Goal: Find specific page/section: Find specific page/section

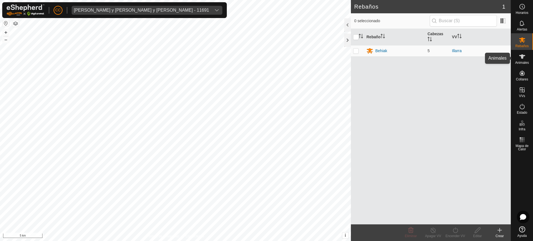
click at [526, 59] on es-animals-svg-icon at bounding box center [522, 56] width 10 height 9
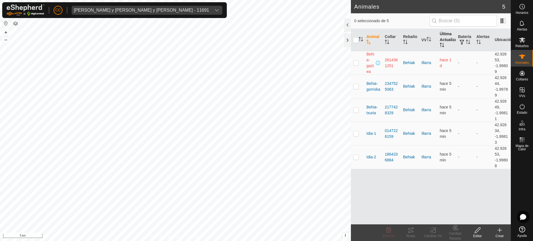
click at [449, 41] on th "Última Actualización" at bounding box center [446, 40] width 18 height 22
click at [150, 10] on div "[PERSON_NAME] y [PERSON_NAME] y [PERSON_NAME] - 11691" at bounding box center [141, 10] width 135 height 4
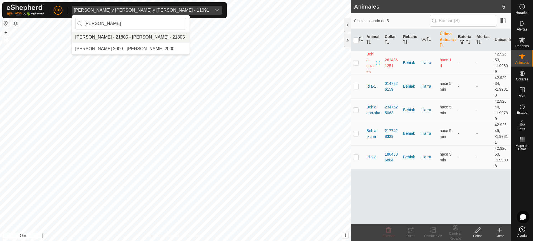
type input "ana mar"
click at [149, 36] on li "Ana Maria Alduncin Baleztena - 21805 - Ana Maria Alduncin Baleztena - 21805" at bounding box center [131, 37] width 118 height 11
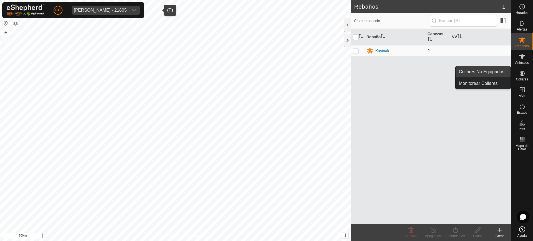
click at [493, 76] on link "Collares No Equipados" at bounding box center [482, 71] width 55 height 11
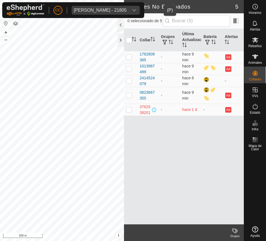
click at [109, 9] on div "Ana Maria Alduncin Baleztena - 21805" at bounding box center [100, 10] width 53 height 4
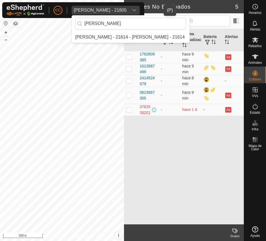
type input "diego hoyos"
click at [118, 32] on li "[PERSON_NAME] - 21614 - [PERSON_NAME] - 21614" at bounding box center [131, 37] width 118 height 11
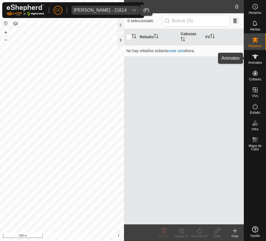
click at [247, 58] on div "Animales" at bounding box center [255, 58] width 22 height 17
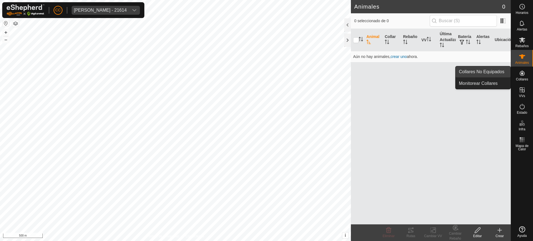
click at [489, 71] on link "Collares No Equipados" at bounding box center [482, 71] width 55 height 11
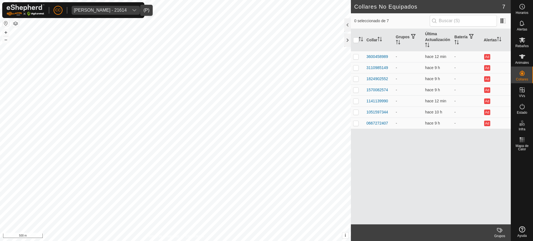
click at [106, 11] on div "Diego Hoyos Ruiz - 21614" at bounding box center [100, 10] width 53 height 4
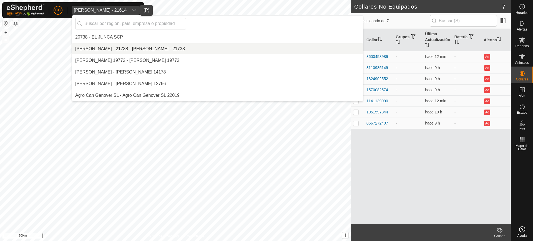
click at [116, 52] on li "Aaron Rull Dealbert - 21738 - Aaron Rull Dealbert - 21738" at bounding box center [217, 48] width 291 height 11
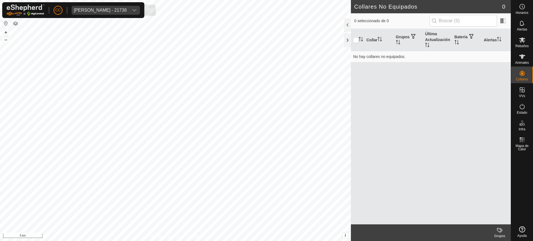
scroll to position [909, 0]
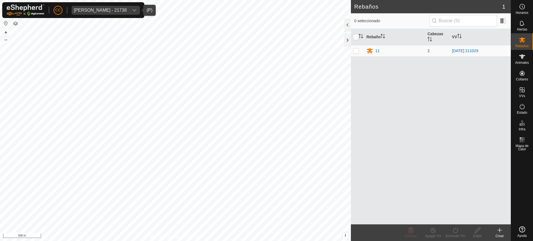
click at [92, 6] on span "Aaron Rull Dealbert - 21738" at bounding box center [100, 10] width 57 height 9
type input "cacho"
click at [119, 37] on li "CACHOCACHENA TC 23169 - CACHOCACHENA TC 23169" at bounding box center [140, 37] width 136 height 11
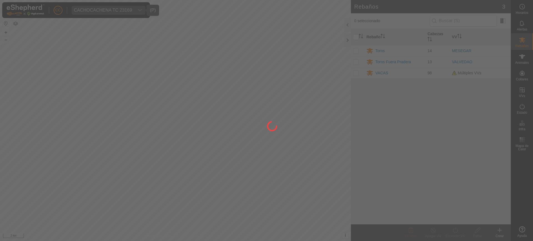
drag, startPoint x: 514, startPoint y: 73, endPoint x: 524, endPoint y: 74, distance: 9.7
click at [524, 74] on div at bounding box center [266, 120] width 533 height 241
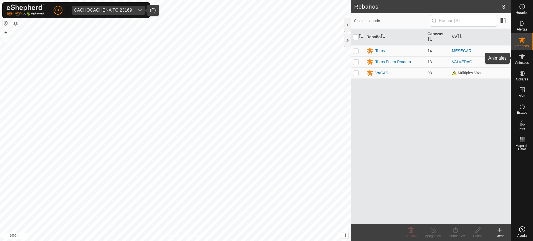
click at [524, 65] on div "Animales" at bounding box center [522, 58] width 22 height 17
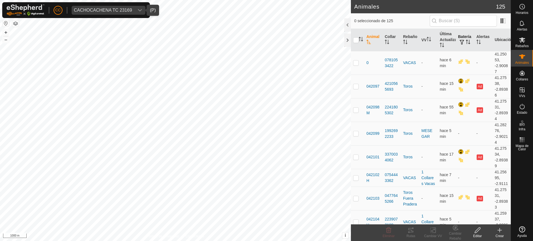
click at [460, 41] on span "button" at bounding box center [461, 42] width 4 height 4
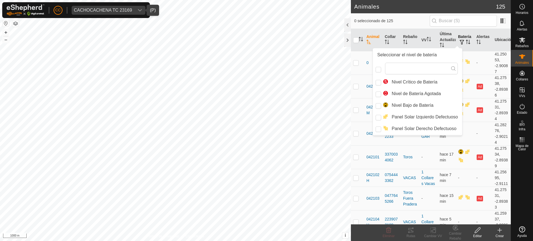
click at [462, 41] on button "button" at bounding box center [462, 43] width 8 height 6
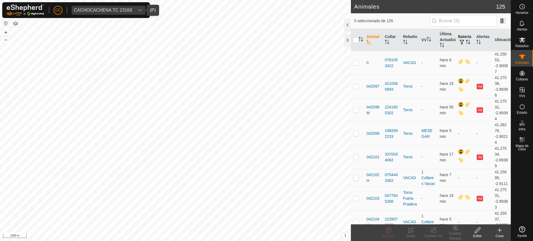
click at [462, 41] on button "button" at bounding box center [462, 43] width 8 height 6
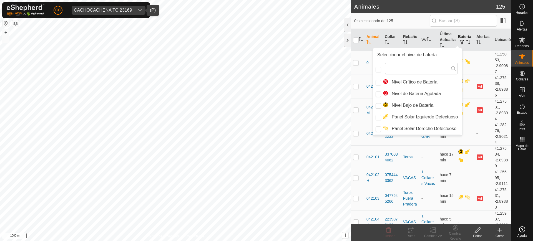
click at [462, 41] on button "button" at bounding box center [462, 43] width 8 height 6
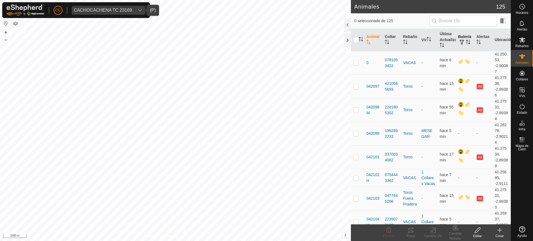
click at [465, 42] on icon "Activar para ordenar" at bounding box center [467, 42] width 4 height 4
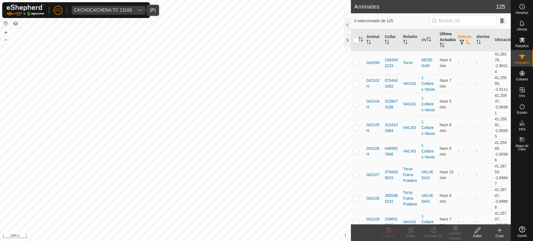
click at [439, 40] on th "Última Actualización" at bounding box center [446, 40] width 18 height 22
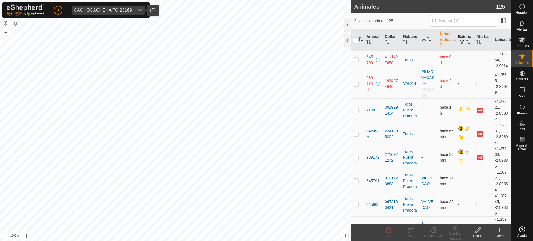
click at [125, 8] on div "CACHOCACHENA TC 23169" at bounding box center [103, 10] width 58 height 4
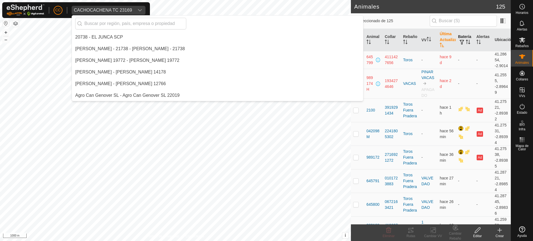
scroll to position [617, 0]
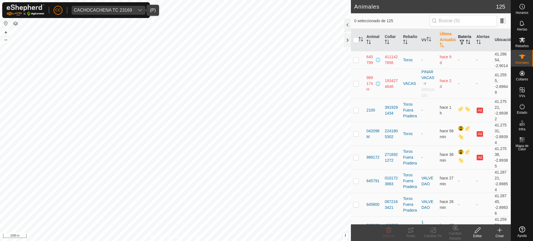
click at [112, 8] on div "CACHOCACHENA TC 23169" at bounding box center [103, 10] width 58 height 4
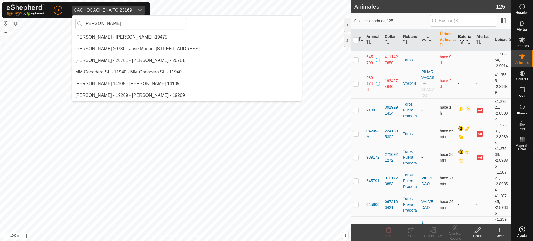
scroll to position [0, 0]
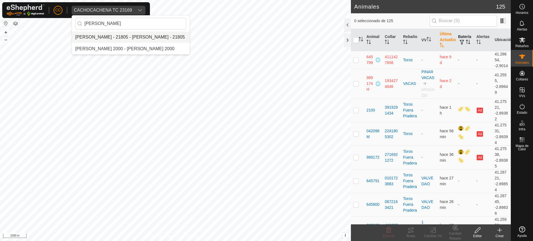
type input "ana maria"
click at [113, 38] on li "Ana Maria Alduncin Baleztena - 21805 - Ana Maria Alduncin Baleztena - 21805" at bounding box center [131, 37] width 118 height 11
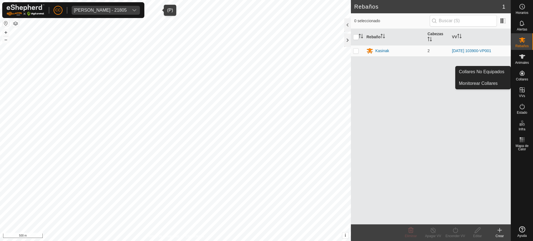
click at [521, 70] on icon at bounding box center [521, 73] width 7 height 7
click at [500, 71] on link "Collares No Equipados" at bounding box center [482, 71] width 55 height 11
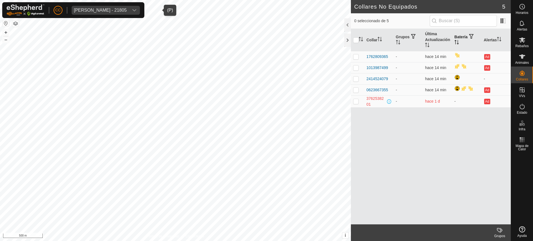
click at [459, 42] on th "Batería" at bounding box center [466, 40] width 29 height 22
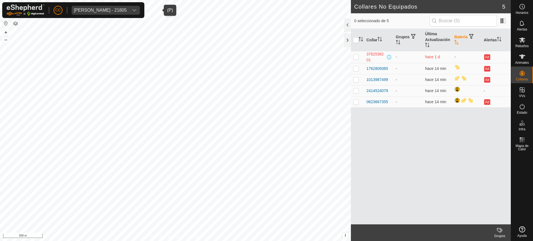
click at [459, 42] on th "Batería" at bounding box center [466, 40] width 29 height 22
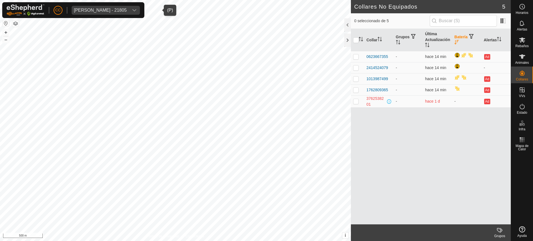
click at [459, 42] on th "Batería" at bounding box center [466, 40] width 29 height 22
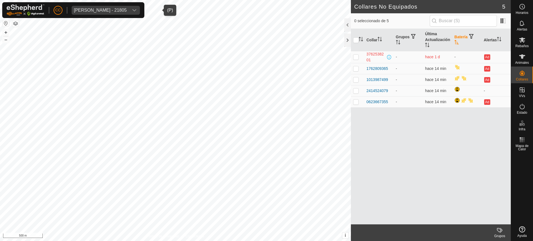
click at [459, 42] on th "Batería" at bounding box center [466, 40] width 29 height 22
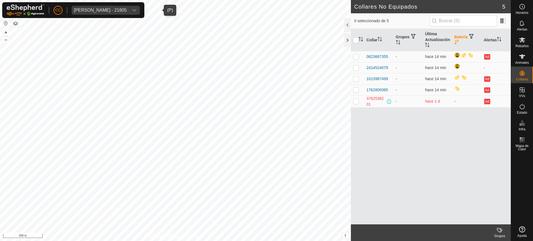
click at [459, 42] on th "Batería" at bounding box center [466, 40] width 29 height 22
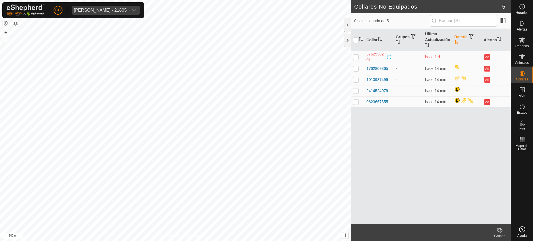
drag, startPoint x: 137, startPoint y: 4, endPoint x: 138, endPoint y: 10, distance: 5.6
click at [138, 10] on div "CC Ana Maria Alduncin Baleztena - 21805" at bounding box center [73, 10] width 142 height 16
click at [126, 10] on div "Ana Maria Alduncin Baleztena - 21805" at bounding box center [100, 10] width 53 height 4
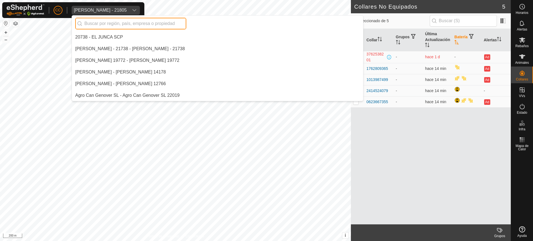
scroll to position [82, 0]
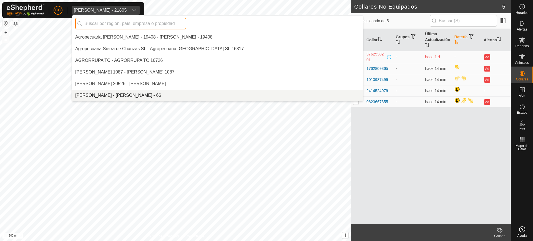
click at [143, 20] on input "text" at bounding box center [130, 24] width 111 height 12
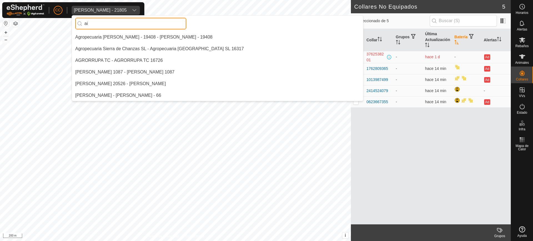
scroll to position [0, 0]
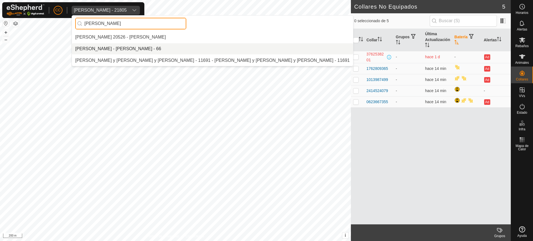
type input "aitor"
click at [145, 54] on ul "Aitor 20526 - Narbon Garcia AITOR JUNGUITU BEITIA - AITOR JUNGUITU BEITIA - 66 …" at bounding box center [212, 49] width 281 height 34
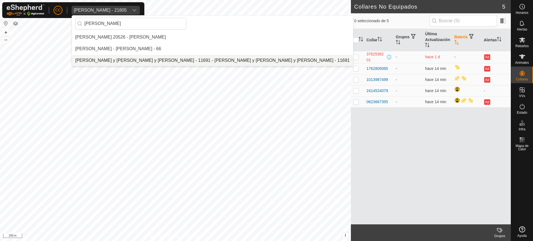
click at [146, 59] on li "Gamboa Aitor y Gamboa de Miguel y Xavier - 11691 - Gamboa Aitor y Gamboa de Mig…" at bounding box center [212, 60] width 281 height 11
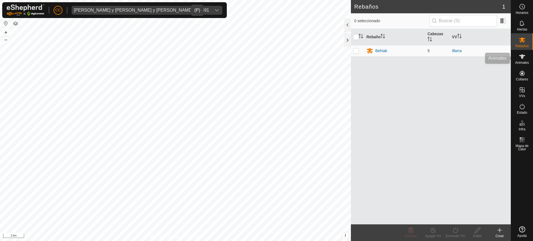
click at [521, 65] on div "Animales" at bounding box center [522, 58] width 22 height 17
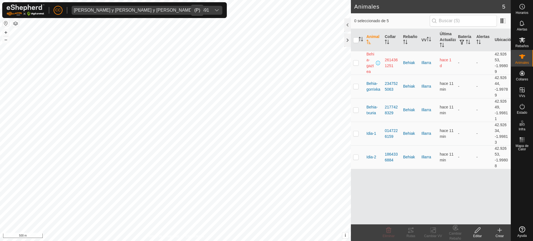
click at [77, 12] on div "[PERSON_NAME] y [PERSON_NAME] y [PERSON_NAME] - 11691" at bounding box center [141, 10] width 135 height 4
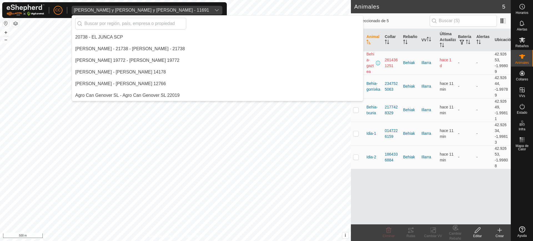
scroll to position [1293, 0]
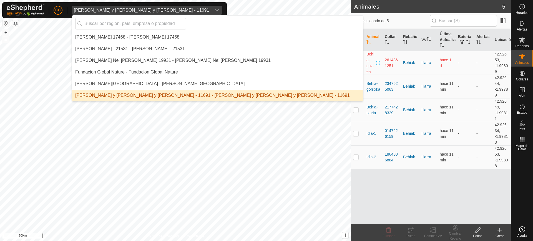
drag, startPoint x: 73, startPoint y: 95, endPoint x: 159, endPoint y: 95, distance: 86.5
click at [159, 95] on li "Gamboa Aitor y Gamboa de Miguel y Xavier - 11691 - Gamboa Aitor y Gamboa de Mig…" at bounding box center [217, 95] width 291 height 11
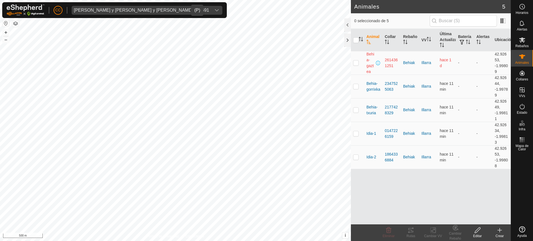
click at [153, 9] on div "[PERSON_NAME] y [PERSON_NAME] y [PERSON_NAME] - 11691" at bounding box center [141, 10] width 135 height 4
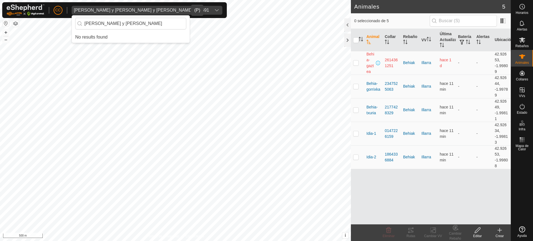
scroll to position [0, 0]
type input "C"
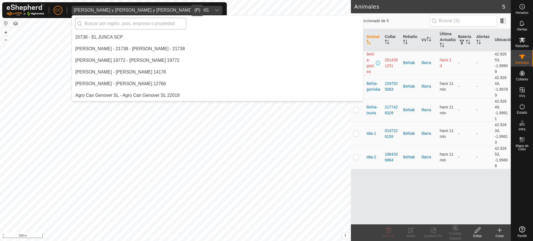
type input "Campion Gamboa Aitor y Gamboa de Miguel Aritz y Xavier"
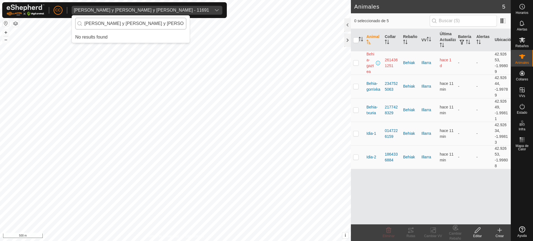
click at [17, 33] on div "CC Gamboa Aitor y Gamboa de Miguel y Xavier - 11691 Campion Gamboa Aitor y Gamb…" at bounding box center [266, 120] width 533 height 241
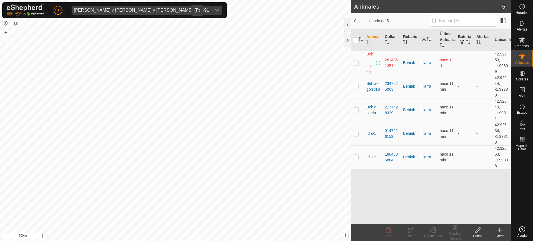
click at [88, 8] on div "[PERSON_NAME] y [PERSON_NAME] y [PERSON_NAME] - 11691" at bounding box center [141, 10] width 135 height 4
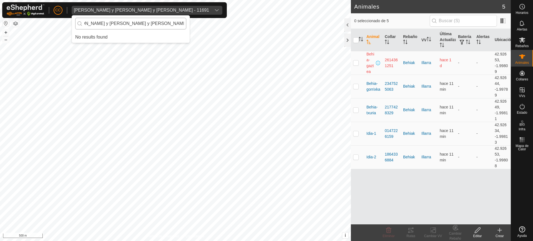
click at [88, 23] on input "Campion Gamboa Aitor y Gamboa de Miguel Aritz y Xavier" at bounding box center [130, 24] width 111 height 12
click at [164, 22] on input "Gamboa Aitor y Gamboa de Miguel Aritz y Xavier" at bounding box center [130, 24] width 111 height 12
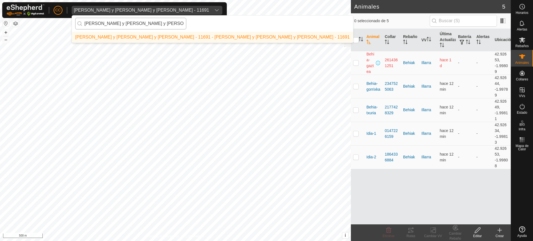
drag, startPoint x: 175, startPoint y: 24, endPoint x: 82, endPoint y: 24, distance: 92.6
click at [82, 24] on input "Gamboa Aitor y Gamboa de Miguel y Xavier" at bounding box center [130, 24] width 111 height 12
type input "Gamboa Aitor y Gamboa de Miguel y Xavier"
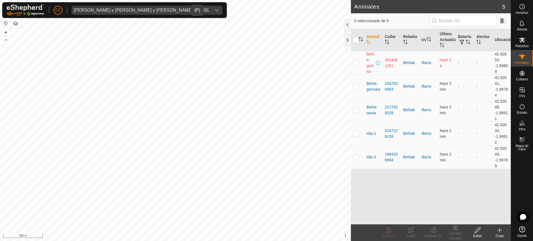
click at [121, 12] on div "[PERSON_NAME] y [PERSON_NAME] y [PERSON_NAME] - 11691" at bounding box center [141, 10] width 135 height 4
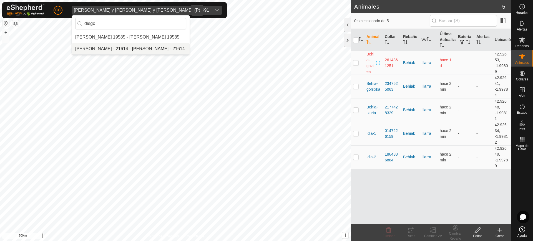
type input "diego"
click at [112, 44] on li "[PERSON_NAME] - 21614 - [PERSON_NAME] - 21614" at bounding box center [131, 48] width 118 height 11
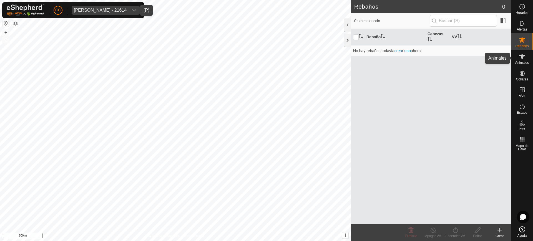
click at [528, 59] on div "Animales" at bounding box center [522, 58] width 22 height 17
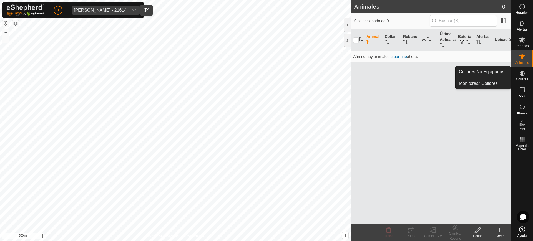
click at [526, 73] on es-neckbands-svg-icon at bounding box center [522, 73] width 10 height 9
click at [496, 68] on link "Collares No Equipados" at bounding box center [482, 71] width 55 height 11
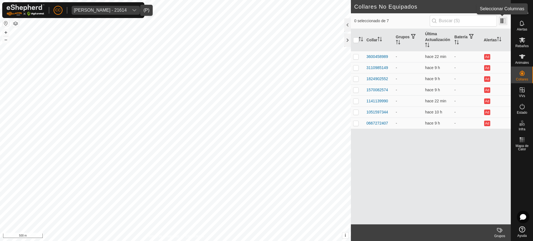
click at [502, 19] on span at bounding box center [502, 20] width 9 height 9
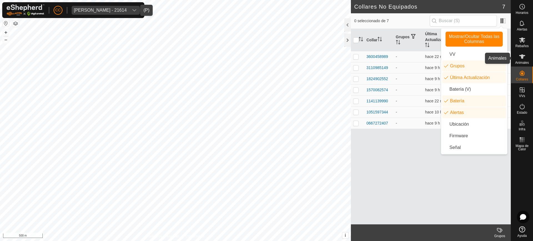
click at [522, 55] on icon at bounding box center [522, 56] width 6 height 4
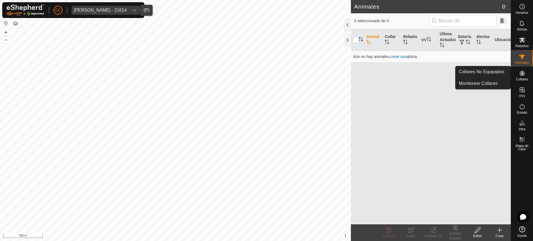
click at [524, 68] on div "Collares" at bounding box center [522, 75] width 22 height 17
click at [521, 75] on icon at bounding box center [521, 73] width 5 height 5
click at [489, 73] on link "Collares No Equipados" at bounding box center [482, 71] width 55 height 11
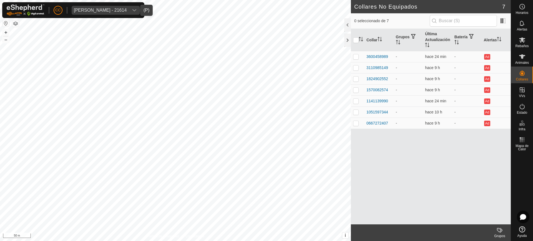
click at [113, 6] on span "Diego Hoyos Ruiz - 21614" at bounding box center [100, 10] width 57 height 9
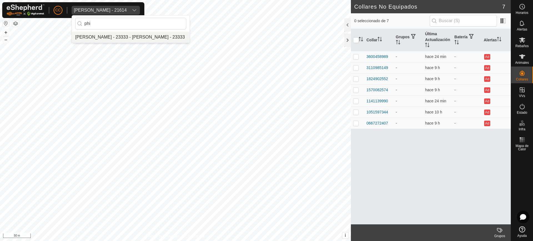
type input "phi"
click at [110, 40] on li "Phil Miller - 23333 - Phil Miller - 23333" at bounding box center [131, 37] width 118 height 11
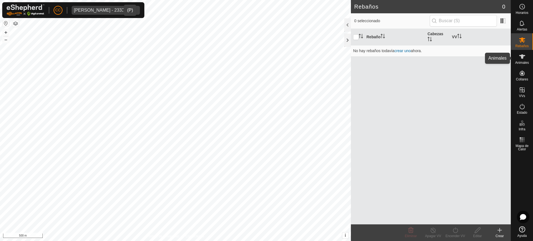
click at [527, 60] on div "Animales" at bounding box center [522, 58] width 22 height 17
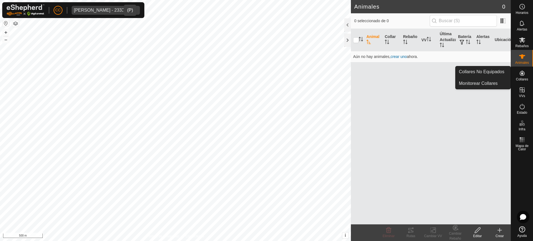
click at [521, 74] on icon at bounding box center [521, 73] width 5 height 5
click at [524, 76] on icon at bounding box center [521, 73] width 7 height 7
click at [501, 73] on link "Collares No Equipados" at bounding box center [482, 71] width 55 height 11
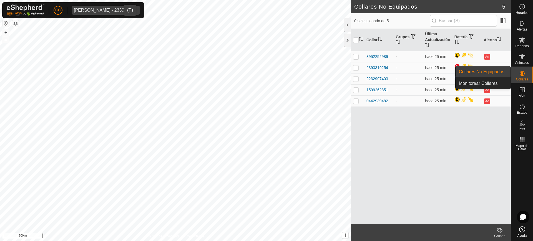
click at [501, 73] on link "Collares No Equipados" at bounding box center [482, 71] width 55 height 11
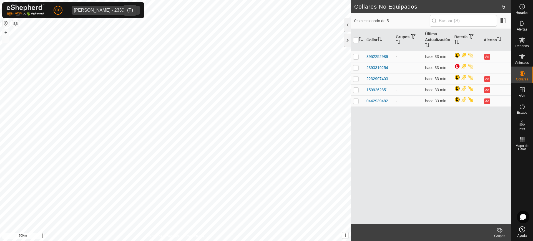
click at [98, 11] on div "Phil Miller - 23333" at bounding box center [100, 10] width 53 height 4
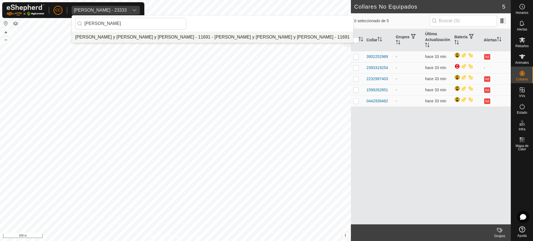
type input "gamboa"
click at [103, 39] on li "Gamboa Aitor y Gamboa de Miguel y Xavier - 11691 - Gamboa Aitor y Gamboa de Mig…" at bounding box center [212, 37] width 281 height 11
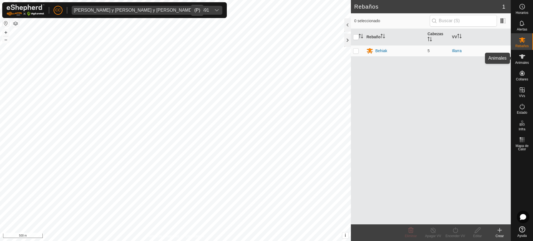
click at [519, 62] on span "Animales" at bounding box center [522, 62] width 14 height 3
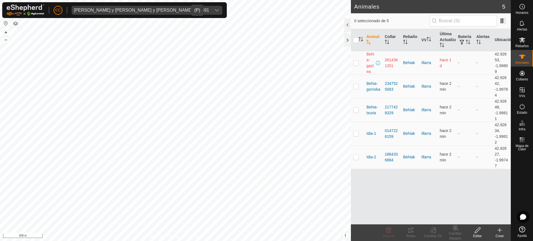
click at [107, 8] on div "[PERSON_NAME] y [PERSON_NAME] y [PERSON_NAME] - 11691" at bounding box center [141, 10] width 135 height 4
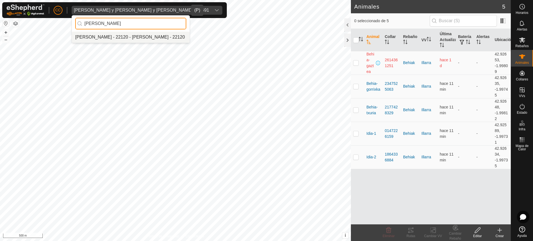
type input "jordi"
click at [103, 40] on li "Jordi Carbonell Vila - 22120 - Jordi Carbonell Vila - 22120" at bounding box center [131, 37] width 118 height 11
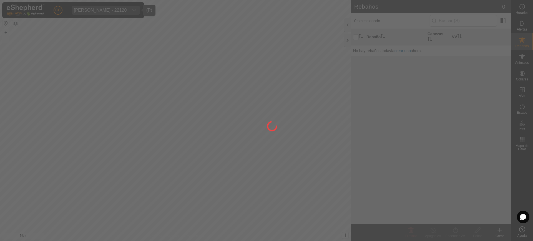
click at [524, 66] on div at bounding box center [266, 120] width 533 height 241
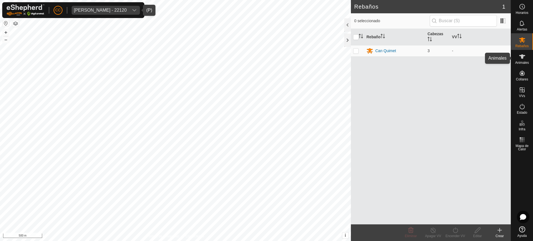
click at [523, 59] on icon at bounding box center [521, 56] width 7 height 7
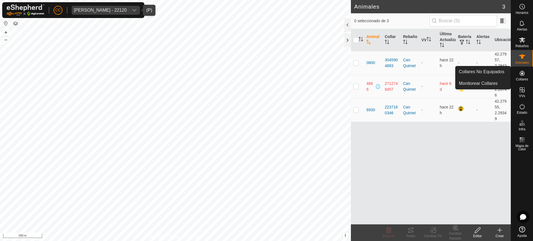
click at [522, 79] on span "Collares" at bounding box center [521, 79] width 12 height 3
click at [500, 77] on link "Collares No Equipados" at bounding box center [482, 71] width 55 height 11
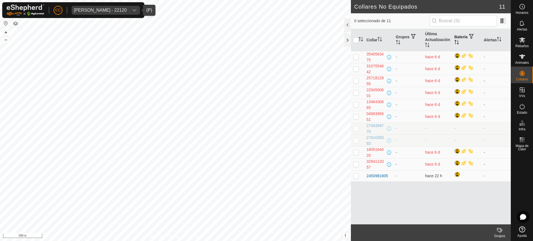
click at [457, 39] on th "Batería" at bounding box center [466, 40] width 29 height 22
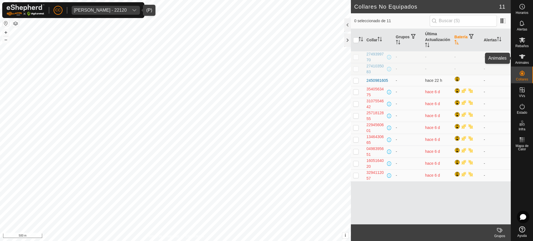
click at [528, 61] on span "Animales" at bounding box center [522, 62] width 14 height 3
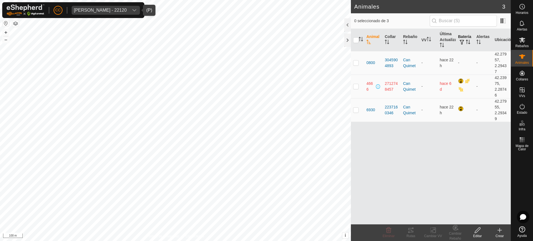
click at [470, 40] on icon "Activar para ordenar" at bounding box center [467, 42] width 4 height 4
click at [352, 62] on td at bounding box center [357, 63] width 13 height 24
checkbox input "true"
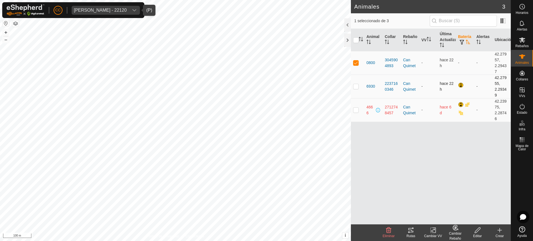
click at [353, 87] on p-checkbox at bounding box center [356, 86] width 6 height 4
checkbox input "true"
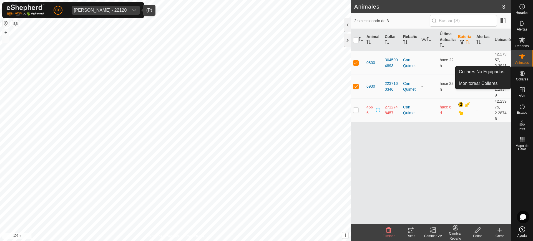
click at [520, 74] on icon at bounding box center [521, 73] width 7 height 7
click at [490, 71] on link "Collares No Equipados" at bounding box center [482, 71] width 55 height 11
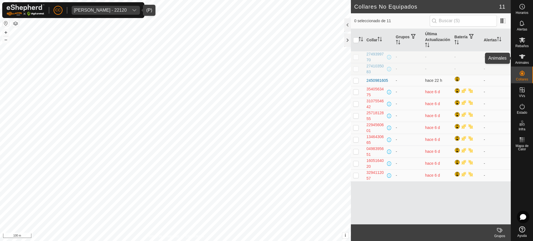
click at [520, 63] on span "Animales" at bounding box center [522, 62] width 14 height 3
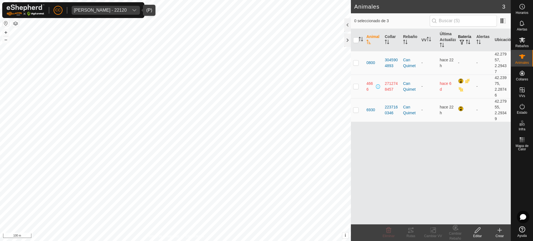
click at [469, 41] on icon "Activar para ordenar" at bounding box center [468, 42] width 1 height 4
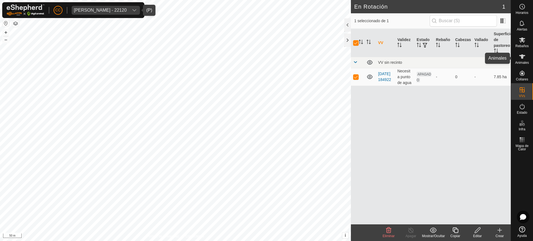
click at [523, 58] on icon at bounding box center [521, 56] width 7 height 7
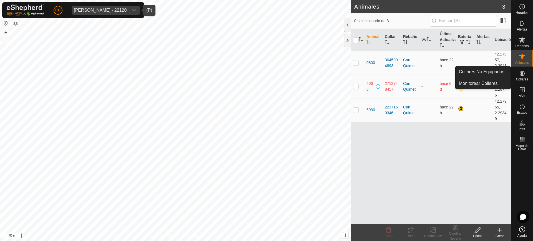
click at [520, 81] on span "Collares" at bounding box center [521, 79] width 12 height 3
